Goal: Book appointment/travel/reservation

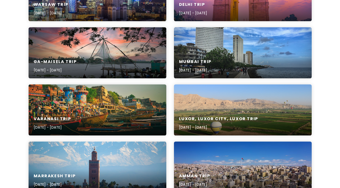
scroll to position [169, 0]
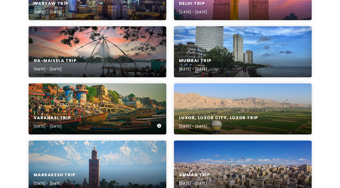
click at [128, 104] on div "Varanasi Trip [DATE] - [DATE]" at bounding box center [98, 108] width 138 height 51
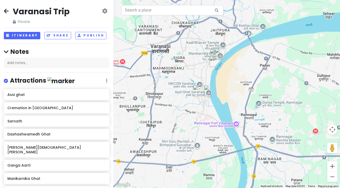
drag, startPoint x: 189, startPoint y: 129, endPoint x: 179, endPoint y: 63, distance: 67.0
click at [179, 63] on div at bounding box center [226, 94] width 227 height 188
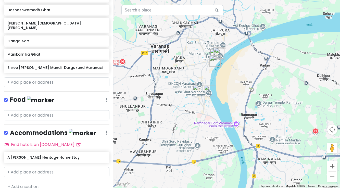
scroll to position [125, 0]
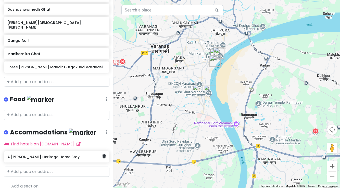
click at [66, 155] on h6 "A [PERSON_NAME] Heritage Home Stay" at bounding box center [54, 157] width 95 height 5
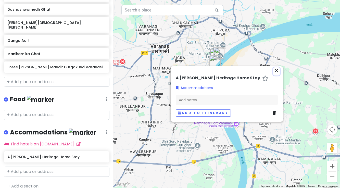
click at [277, 70] on icon "close" at bounding box center [277, 71] width 6 height 6
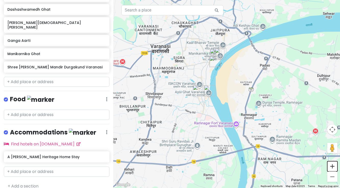
click at [332, 168] on button "Zoom in" at bounding box center [332, 166] width 10 height 10
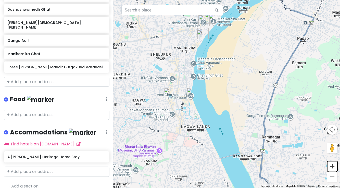
click at [332, 168] on button "Zoom in" at bounding box center [332, 166] width 10 height 10
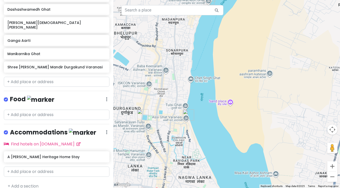
drag, startPoint x: 154, startPoint y: 117, endPoint x: 185, endPoint y: 134, distance: 34.9
click at [185, 134] on div at bounding box center [226, 94] width 227 height 188
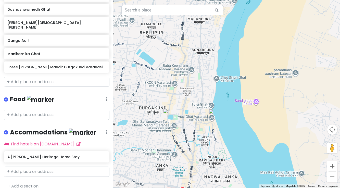
drag, startPoint x: 164, startPoint y: 127, endPoint x: 188, endPoint y: 127, distance: 24.0
click at [188, 127] on div at bounding box center [226, 94] width 227 height 188
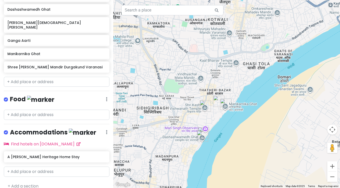
drag, startPoint x: 204, startPoint y: 59, endPoint x: 171, endPoint y: 197, distance: 141.7
click at [171, 188] on html "Varanasi Trip Private Change Dates Make a Copy Delete Trip Go Pro ⚡️ Give Feedb…" at bounding box center [170, 94] width 340 height 188
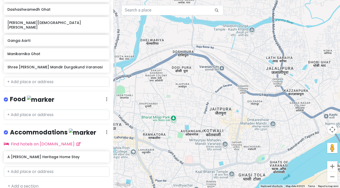
drag, startPoint x: 217, startPoint y: 34, endPoint x: 212, endPoint y: 145, distance: 111.1
click at [212, 145] on div at bounding box center [226, 94] width 227 height 188
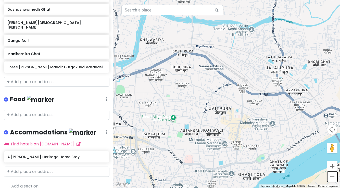
click at [333, 177] on button "Zoom out" at bounding box center [332, 177] width 10 height 10
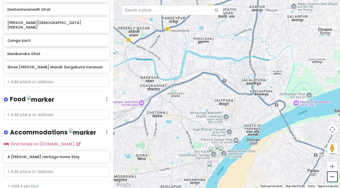
click at [333, 177] on button "Zoom out" at bounding box center [332, 177] width 10 height 10
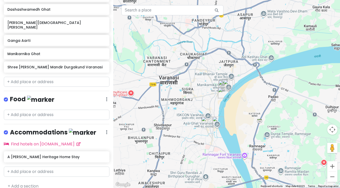
drag, startPoint x: 246, startPoint y: 143, endPoint x: 249, endPoint y: 108, distance: 35.6
click at [249, 108] on div at bounding box center [226, 94] width 227 height 188
